Goal: Task Accomplishment & Management: Manage account settings

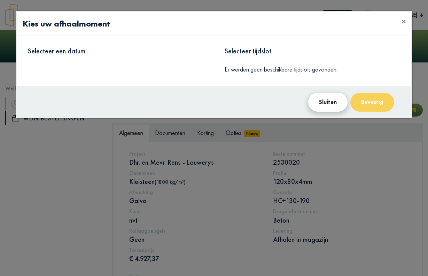
click at [322, 103] on button "Sluiten" at bounding box center [327, 102] width 39 height 19
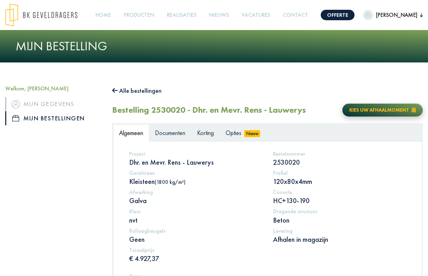
click at [381, 107] on span "Kies uw afhaalmoment" at bounding box center [379, 110] width 60 height 6
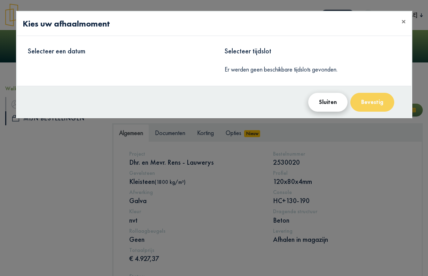
click at [332, 103] on button "Sluiten" at bounding box center [327, 102] width 39 height 19
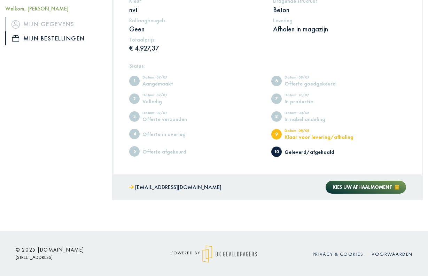
scroll to position [210, 0]
click at [378, 185] on span "Kies uw afhaalmoment" at bounding box center [363, 187] width 60 height 6
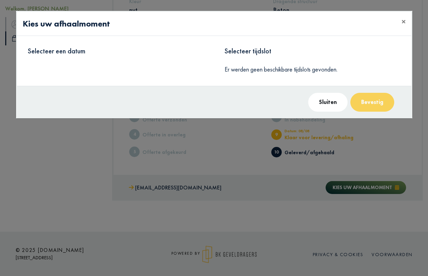
drag, startPoint x: 320, startPoint y: 102, endPoint x: 313, endPoint y: 104, distance: 7.6
click at [320, 102] on button "Sluiten" at bounding box center [327, 102] width 39 height 19
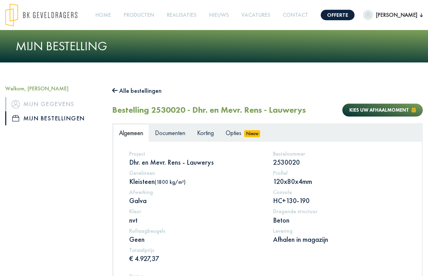
scroll to position [0, 0]
click at [284, 15] on link "Contact" at bounding box center [295, 15] width 31 height 16
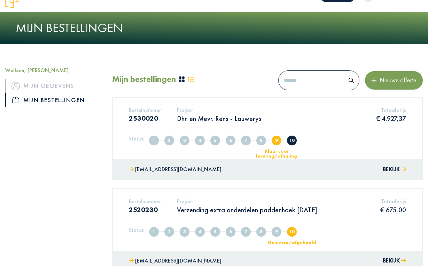
scroll to position [17, 0]
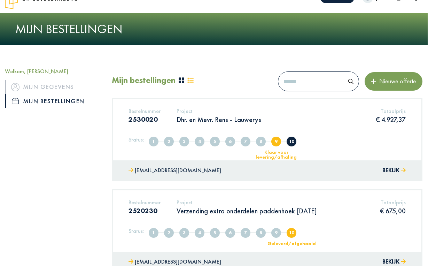
click at [280, 153] on div "Klaar voor levering/afhaling" at bounding box center [276, 154] width 57 height 10
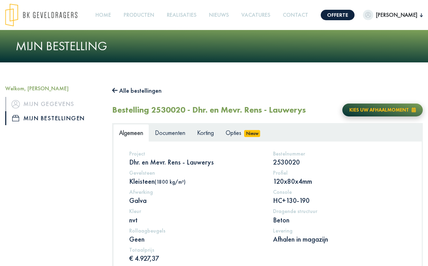
click at [398, 107] on span "Kies uw afhaalmoment" at bounding box center [379, 110] width 60 height 6
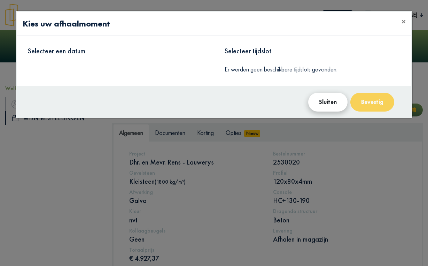
click at [335, 101] on button "Sluiten" at bounding box center [327, 102] width 39 height 19
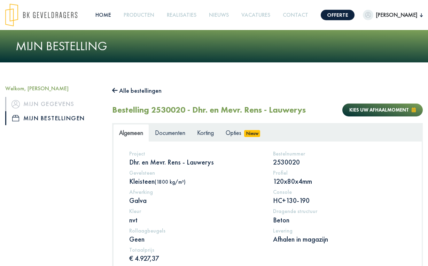
click at [95, 12] on link "Home" at bounding box center [103, 15] width 21 height 16
